Goal: Information Seeking & Learning: Learn about a topic

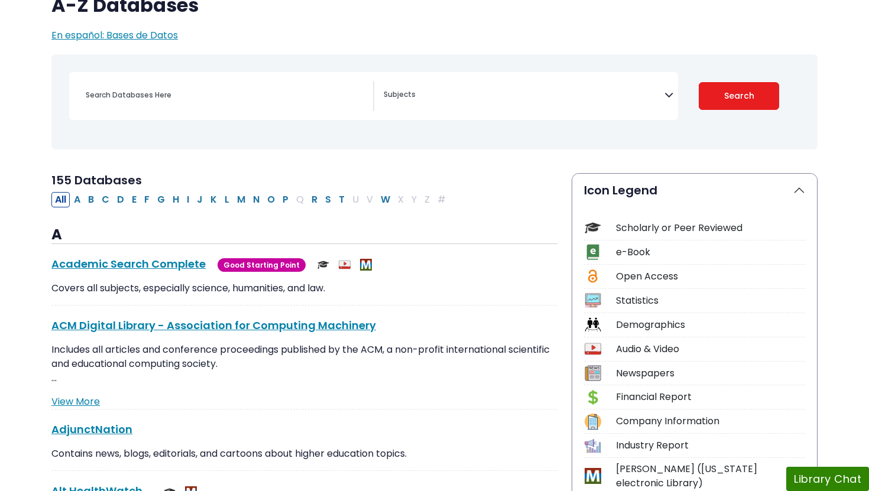
scroll to position [116, 0]
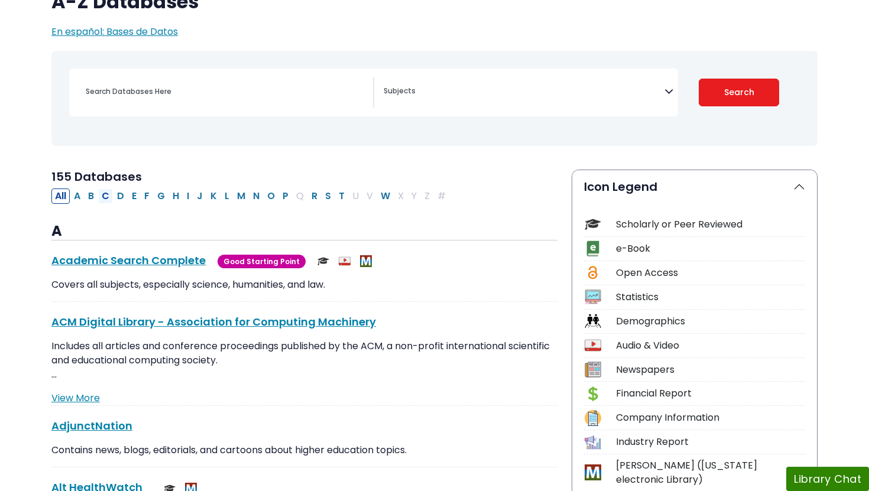
click at [108, 198] on button "C" at bounding box center [105, 196] width 15 height 15
select select "Database Subject Filter"
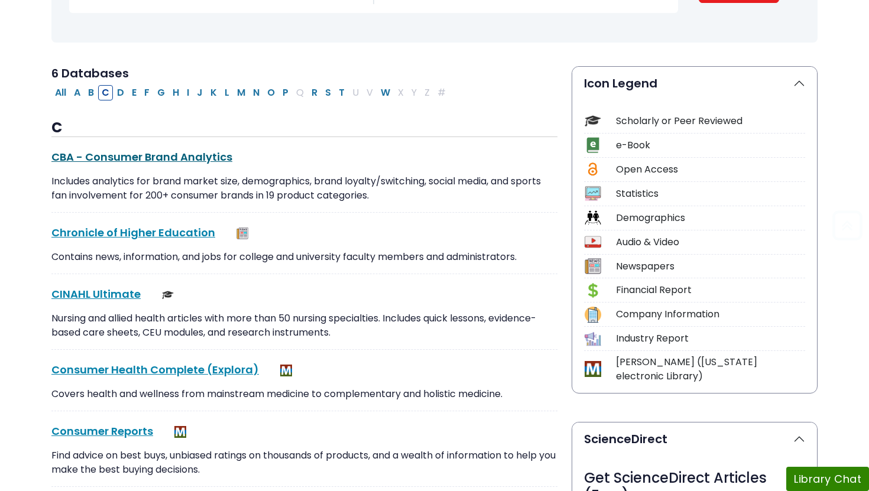
scroll to position [221, 0]
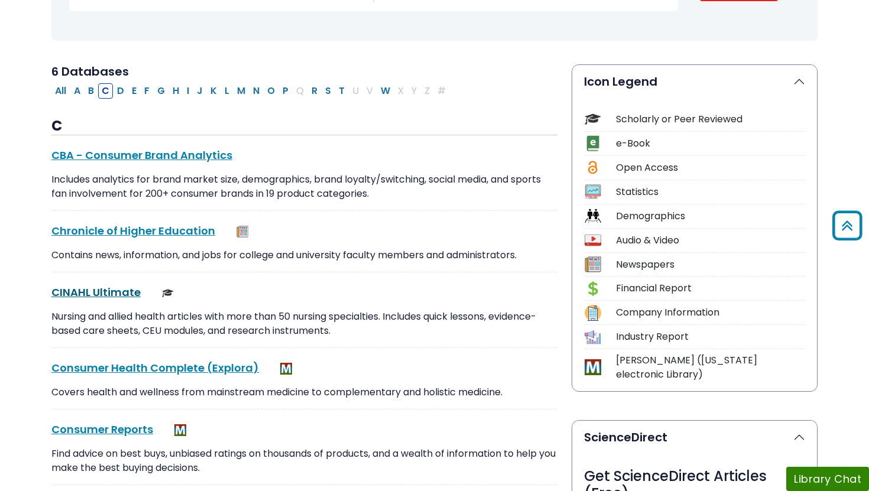
click at [130, 288] on link "CINAHL Ultimate This link opens in a new window" at bounding box center [95, 292] width 89 height 15
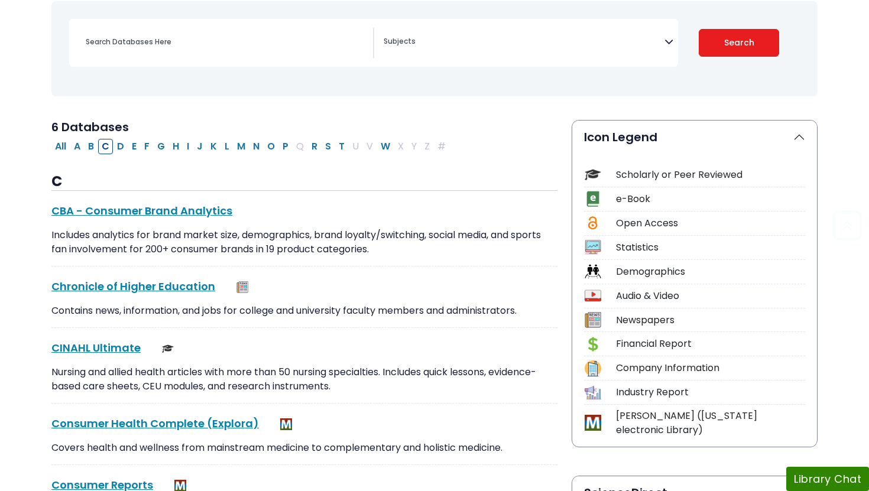
scroll to position [167, 0]
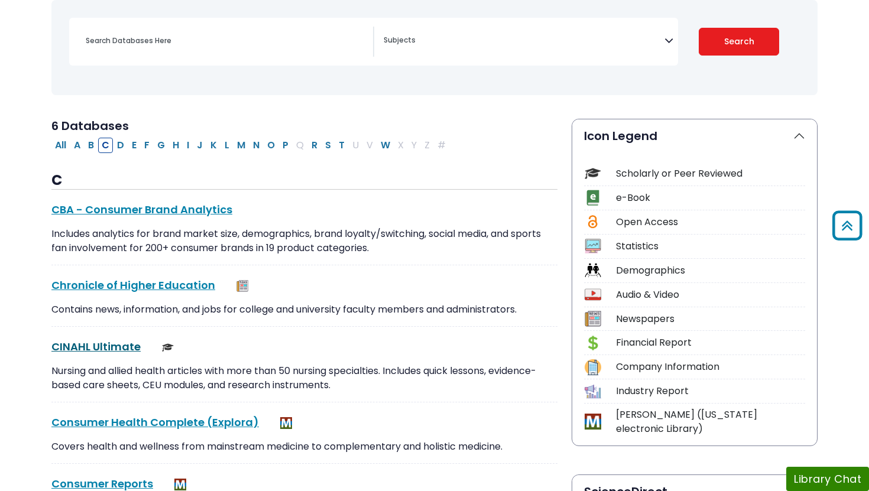
click at [111, 345] on link "CINAHL Ultimate This link opens in a new window" at bounding box center [95, 346] width 89 height 15
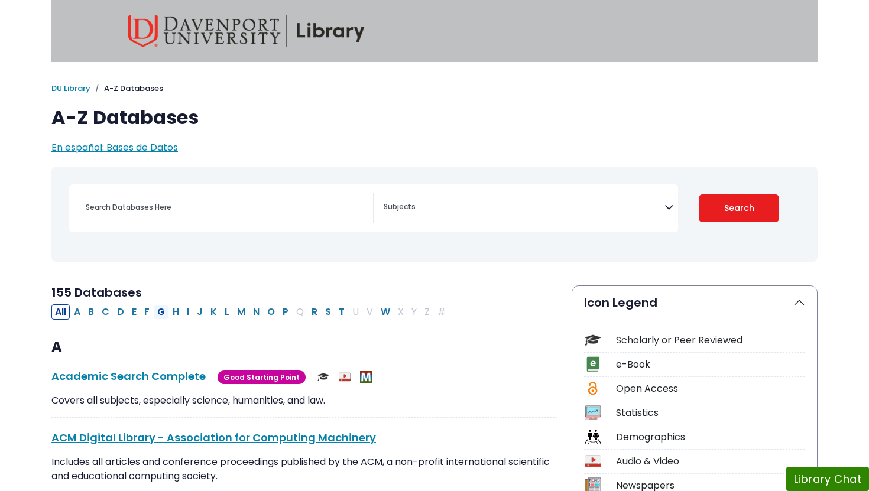
click at [163, 313] on button "G" at bounding box center [161, 312] width 15 height 15
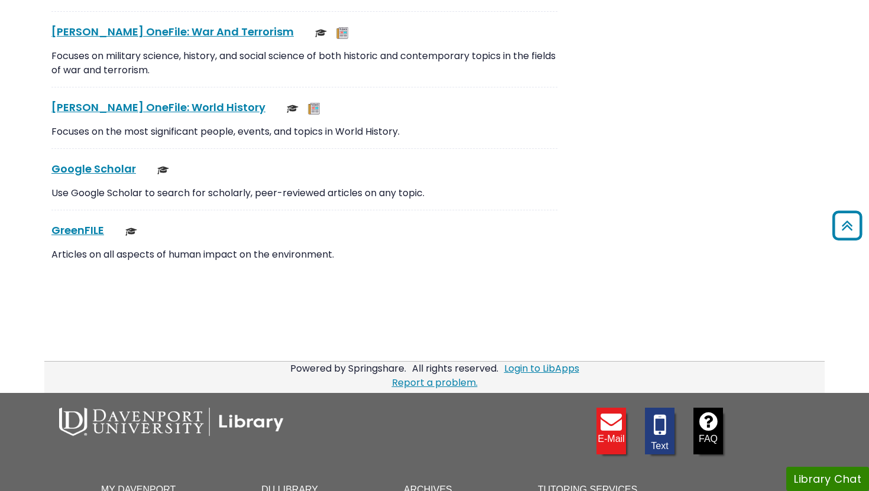
scroll to position [3158, 0]
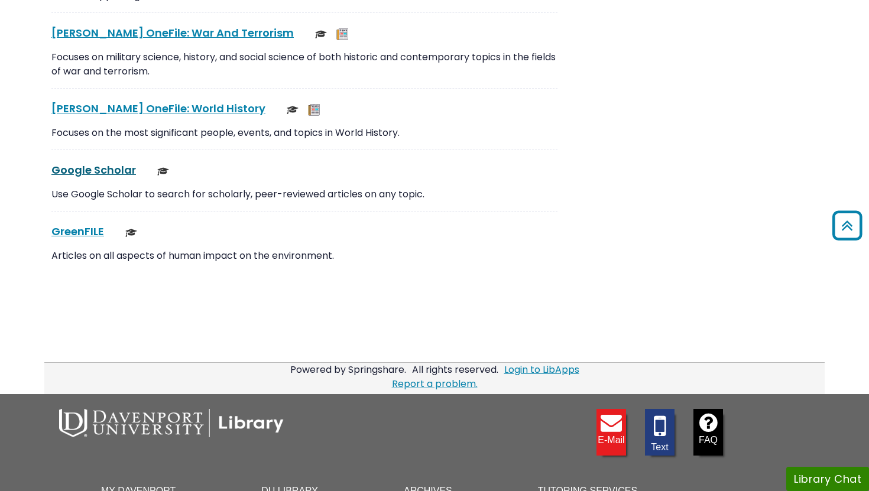
click at [101, 167] on link "Google Scholar This link opens in a new window" at bounding box center [93, 170] width 85 height 15
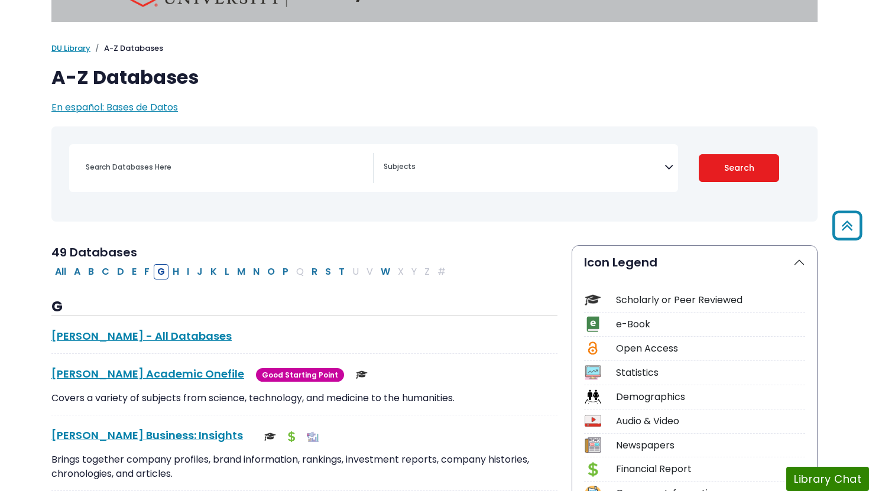
scroll to position [0, 0]
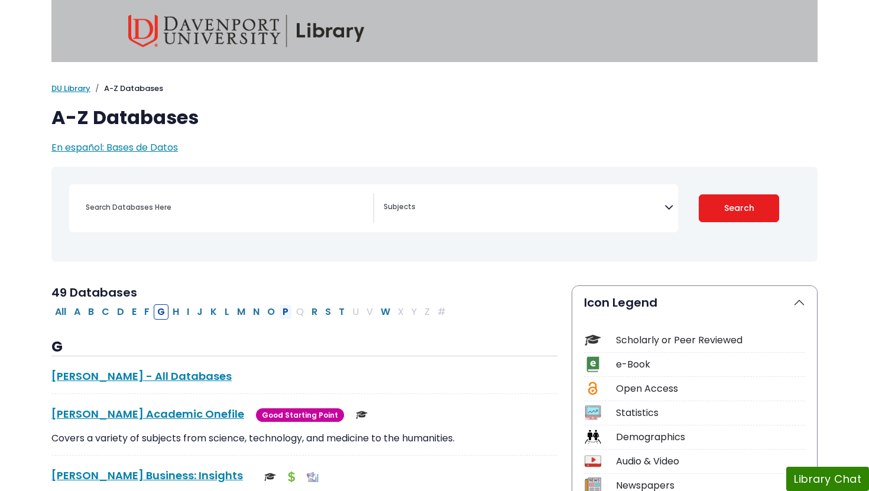
click at [284, 309] on button "P" at bounding box center [285, 312] width 13 height 15
select select "Database Subject Filter"
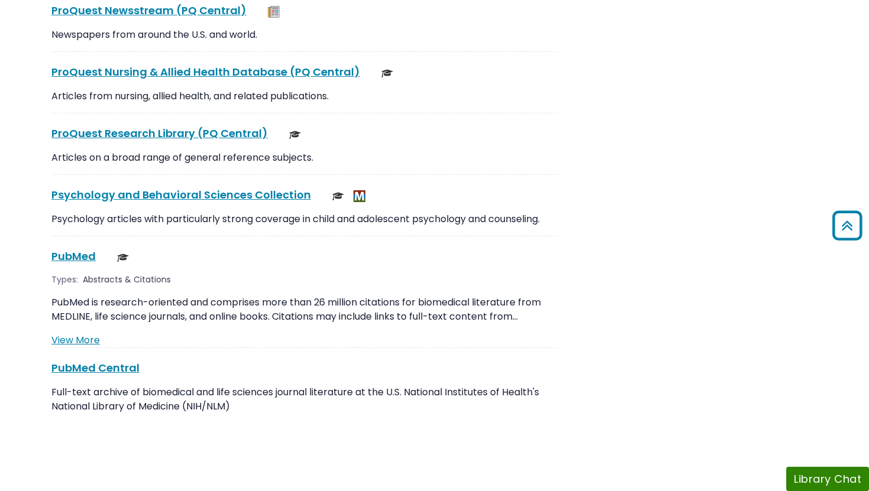
scroll to position [1995, 0]
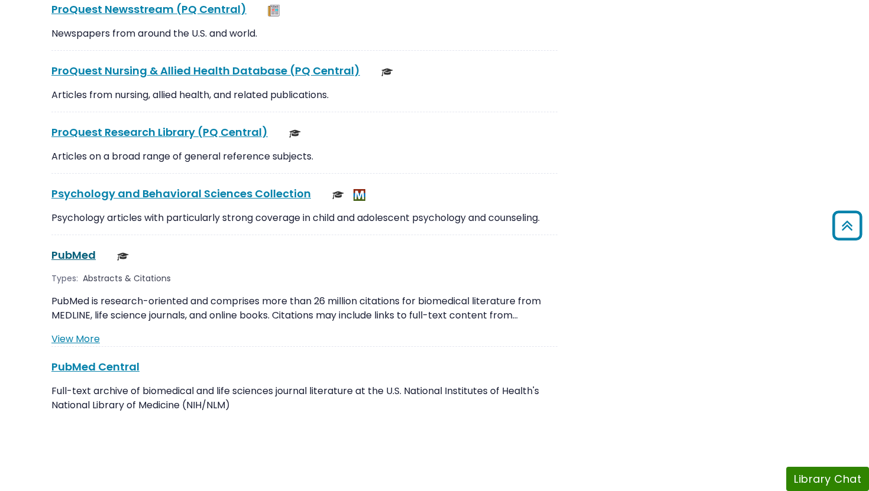
click at [77, 248] on link "PubMed This link opens in a new window" at bounding box center [73, 255] width 44 height 15
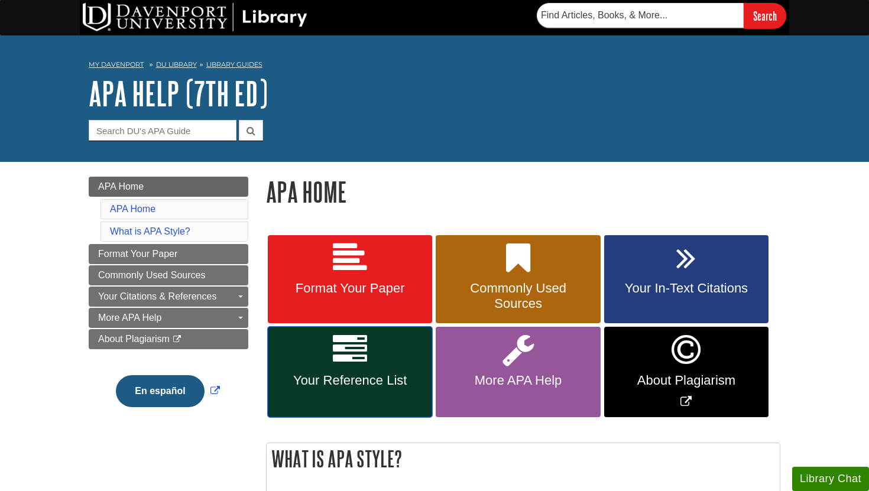
click at [381, 360] on link "Your Reference List" at bounding box center [350, 372] width 164 height 90
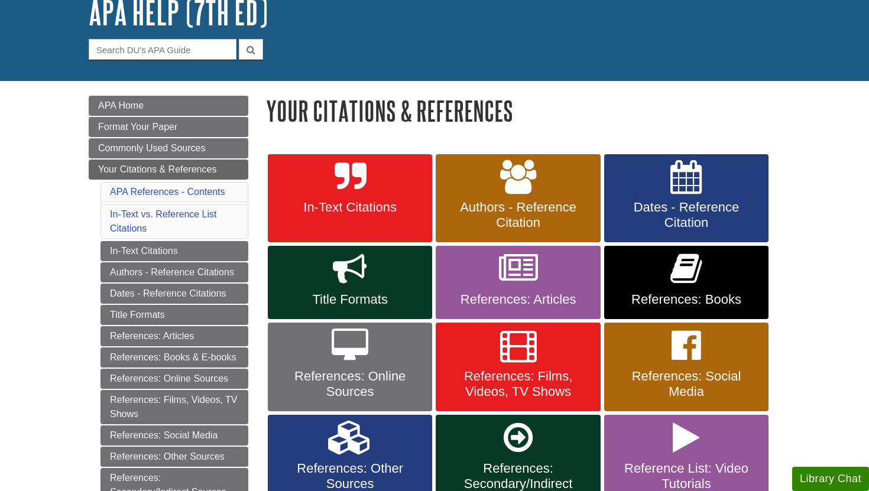
scroll to position [182, 0]
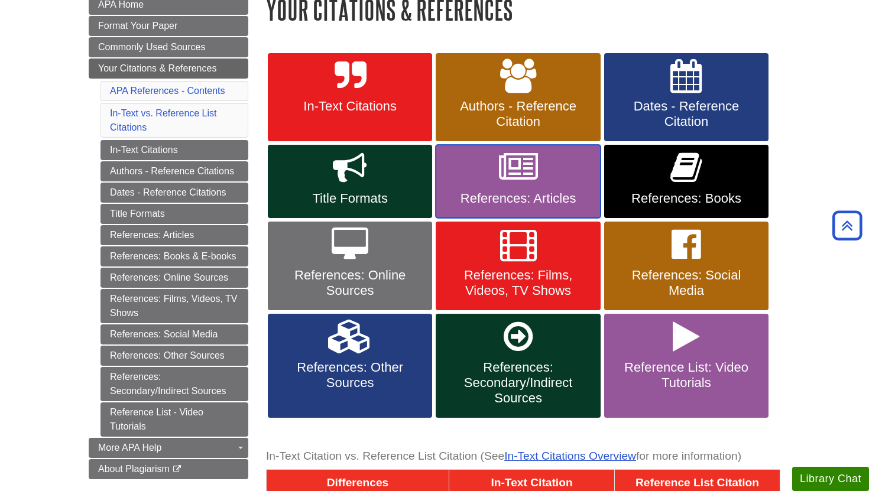
click at [553, 177] on link "References: Articles" at bounding box center [518, 181] width 164 height 73
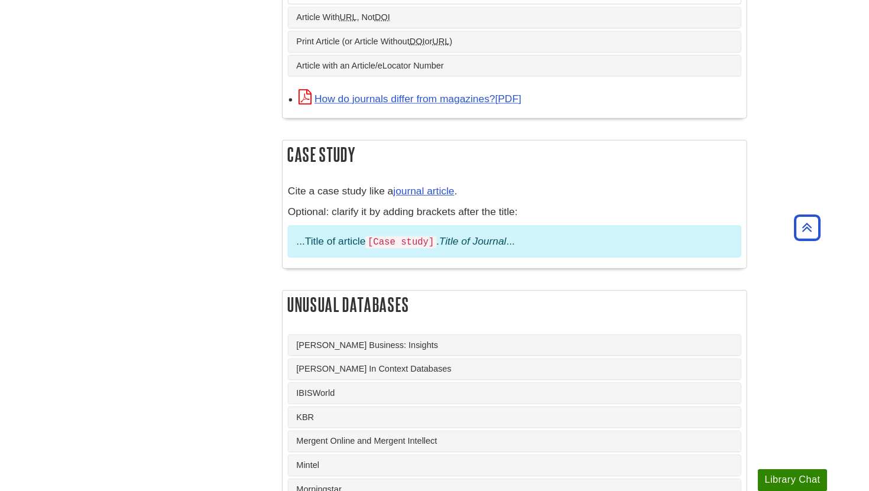
scroll to position [815, 0]
